Goal: Information Seeking & Learning: Learn about a topic

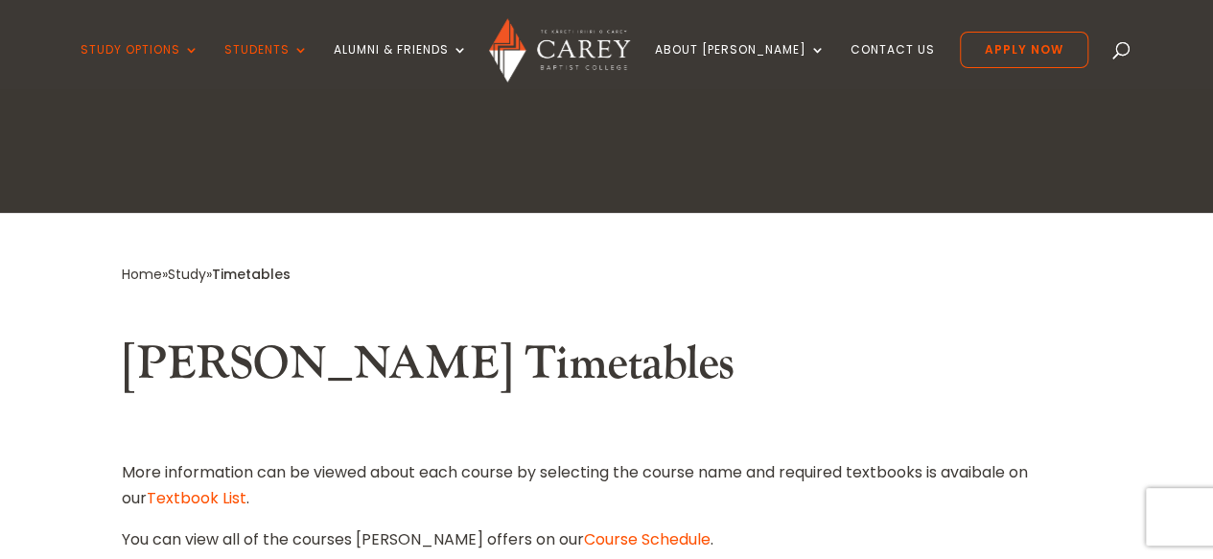
scroll to position [319, 0]
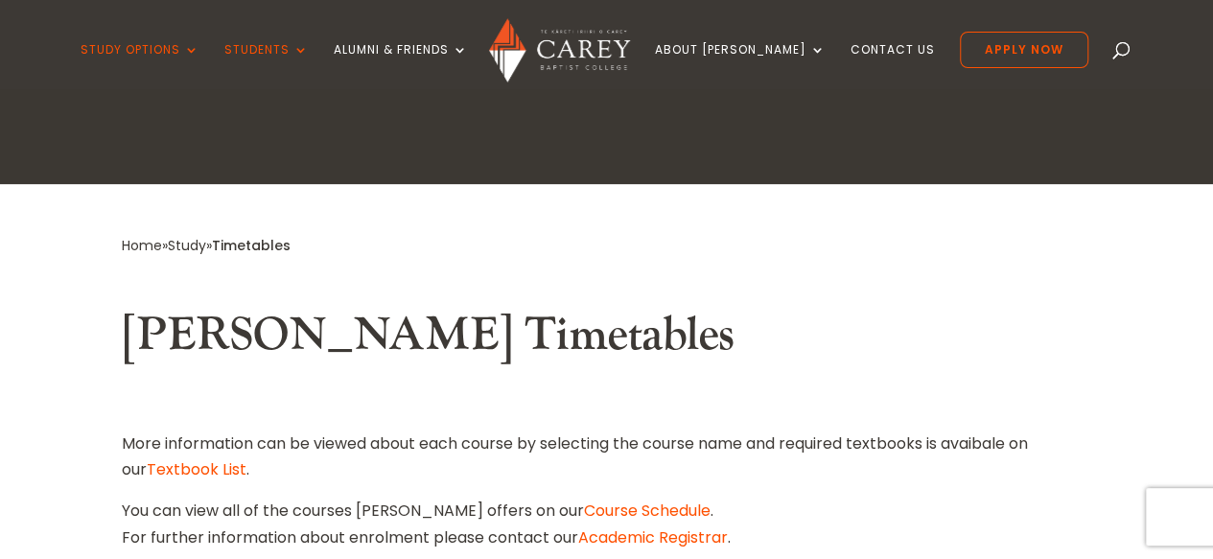
click at [584, 509] on link "Course Schedule" at bounding box center [647, 511] width 127 height 22
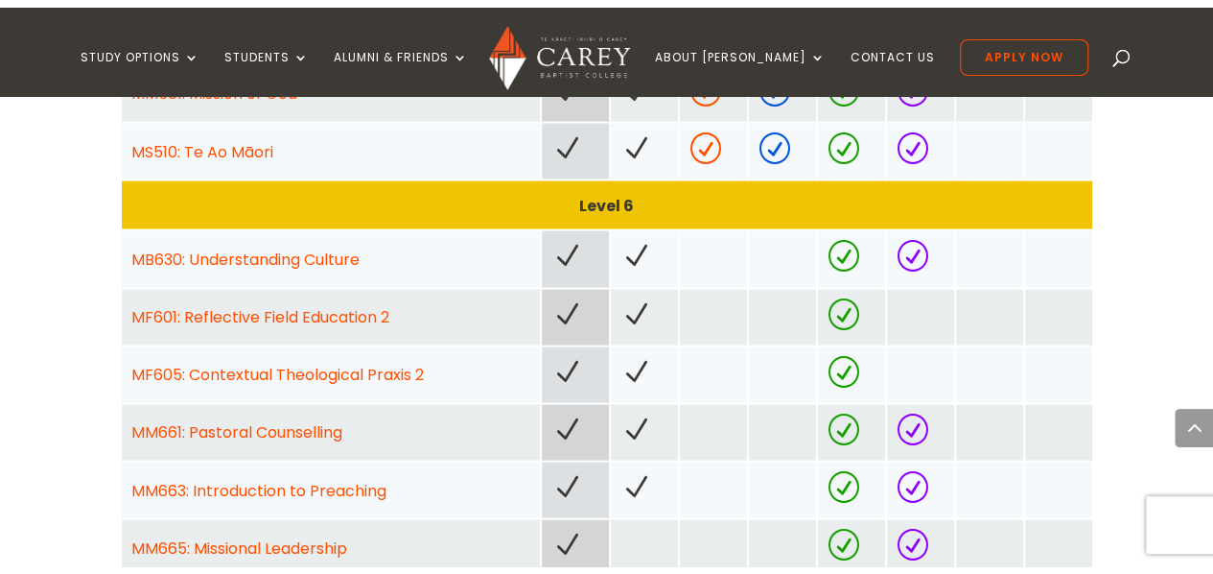
scroll to position [1791, 0]
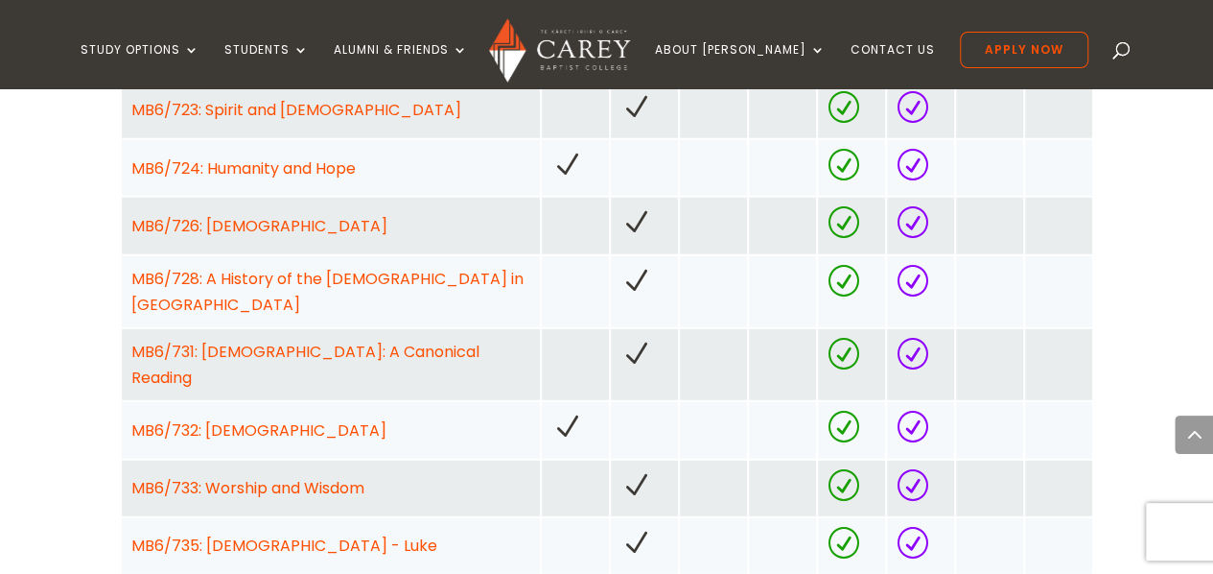
scroll to position [2446, 0]
click at [63, 354] on div "Home » Course Schedule Course Schedule The Course Schedule shows all the course…" at bounding box center [606, 290] width 1213 height 4425
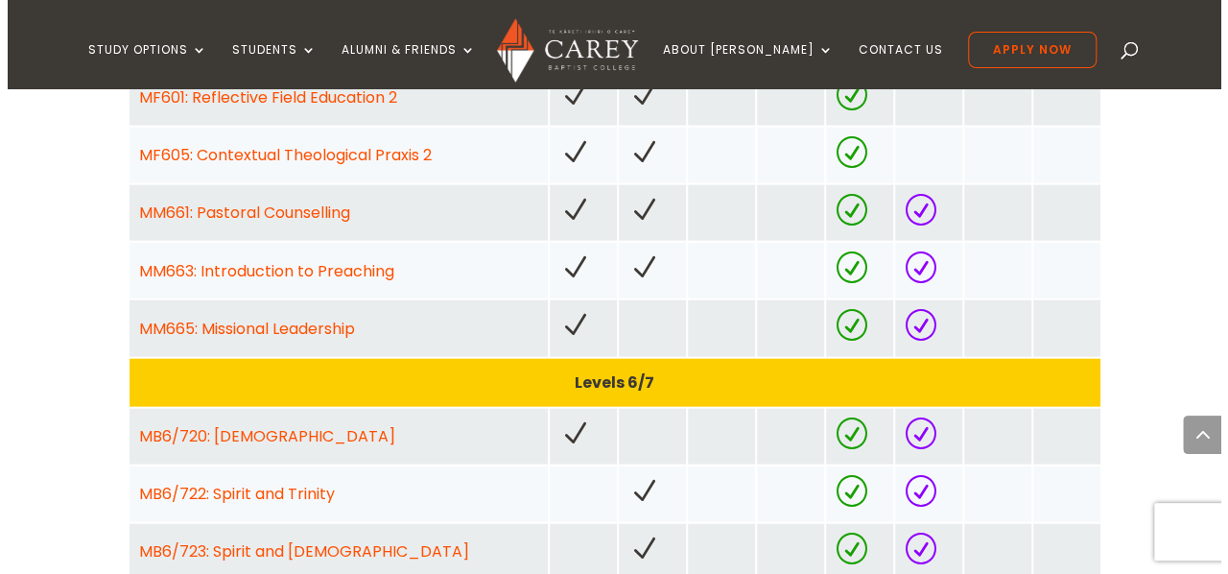
scroll to position [1989, 0]
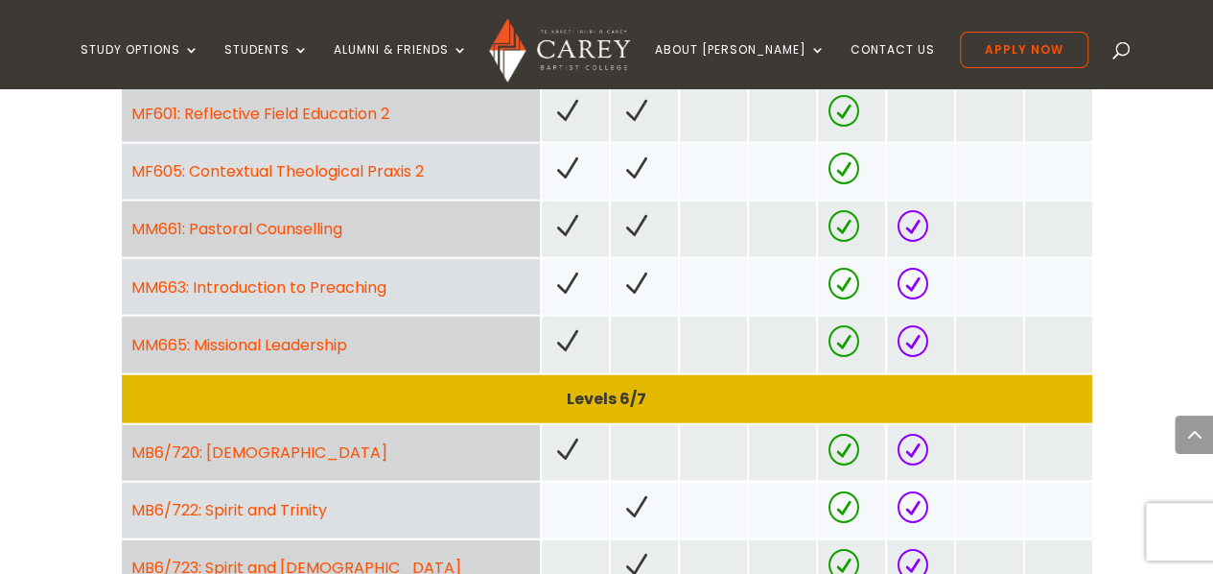
click at [232, 334] on link "MM665: Missional Leadership" at bounding box center [239, 345] width 216 height 22
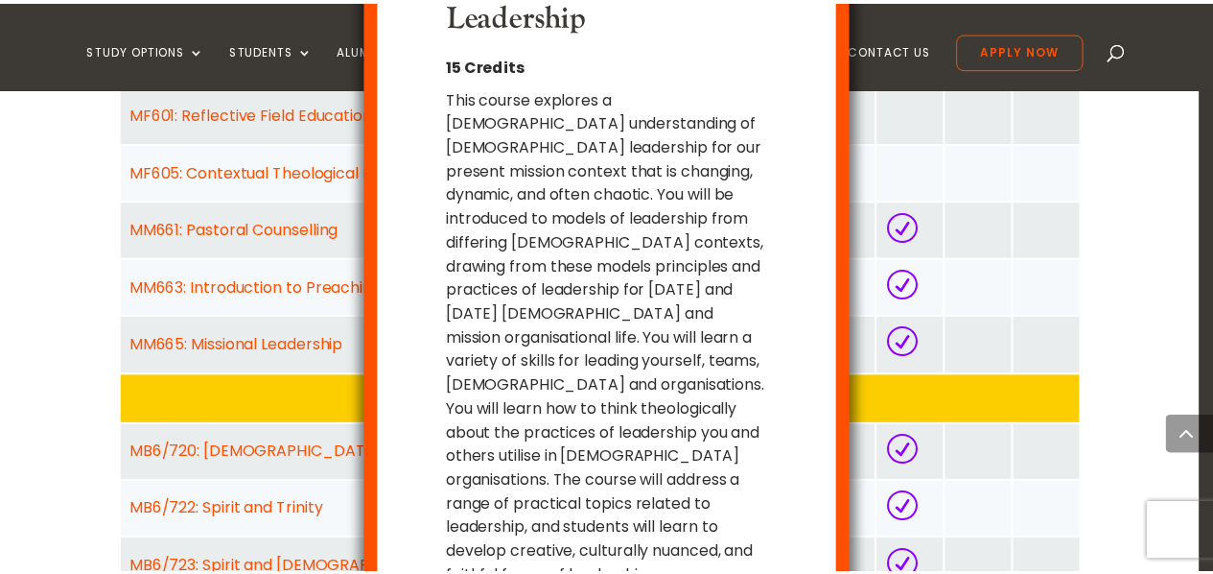
scroll to position [89, 0]
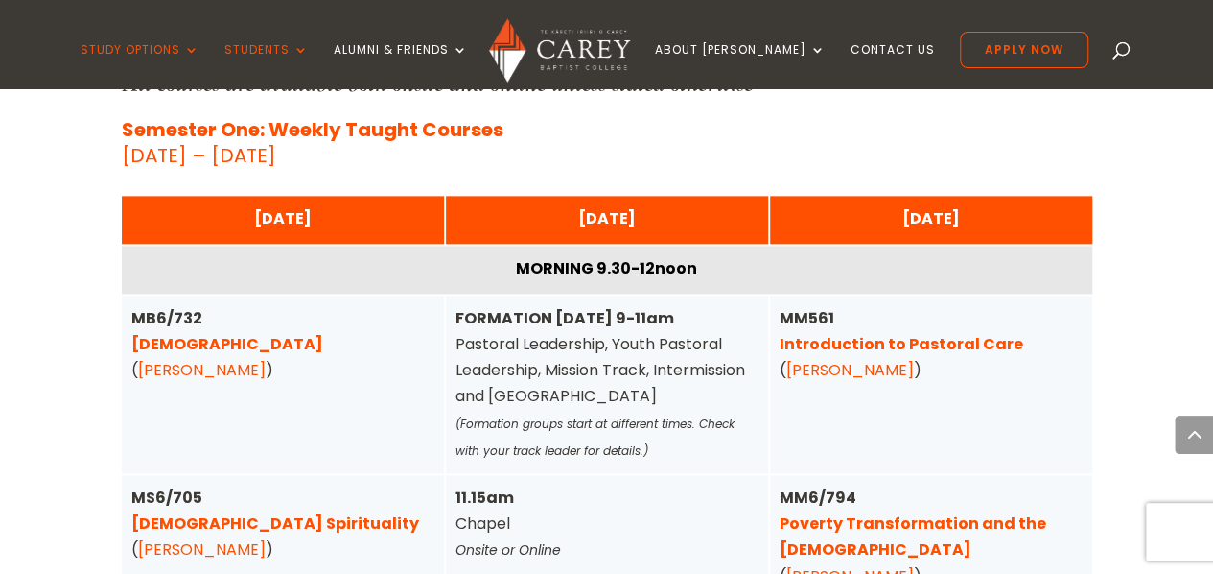
scroll to position [6379, 0]
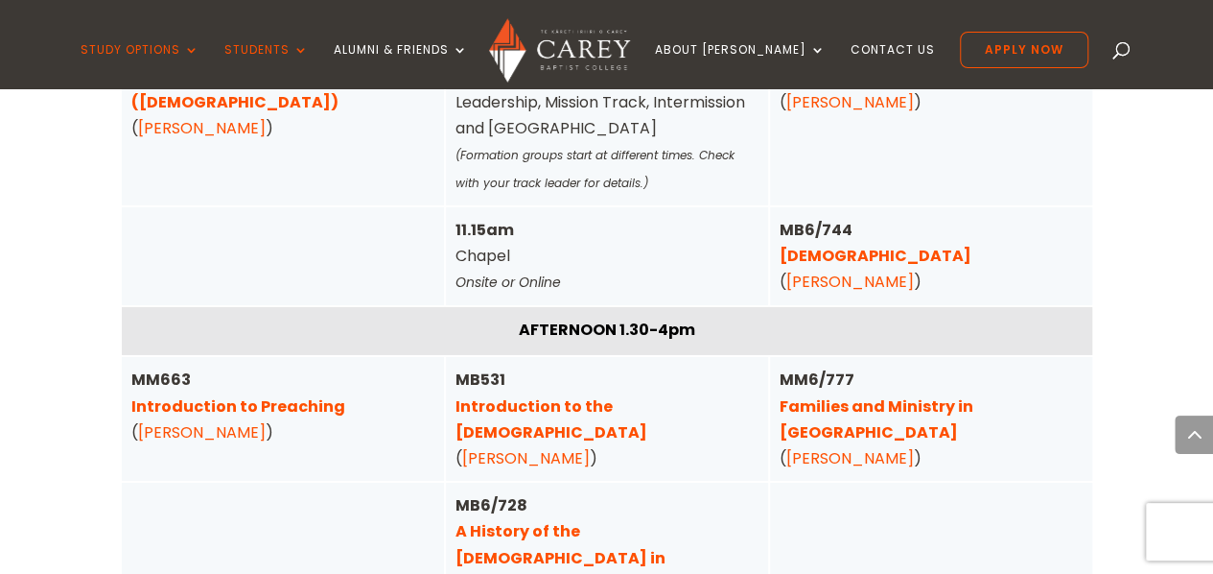
scroll to position [6670, 0]
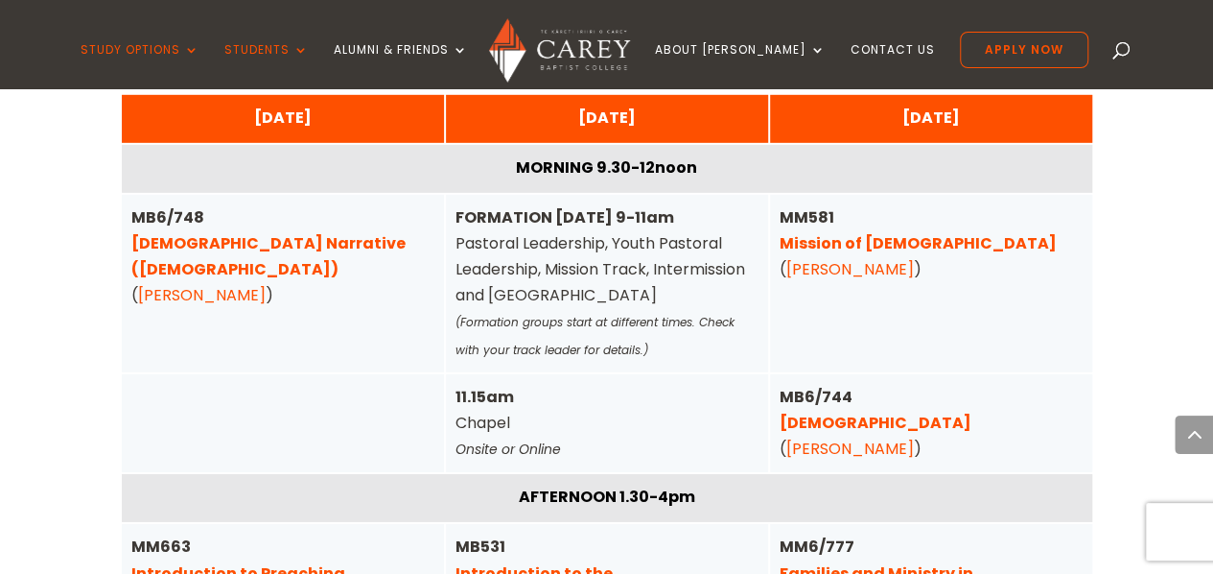
scroll to position [6507, 0]
